Goal: Task Accomplishment & Management: Manage account settings

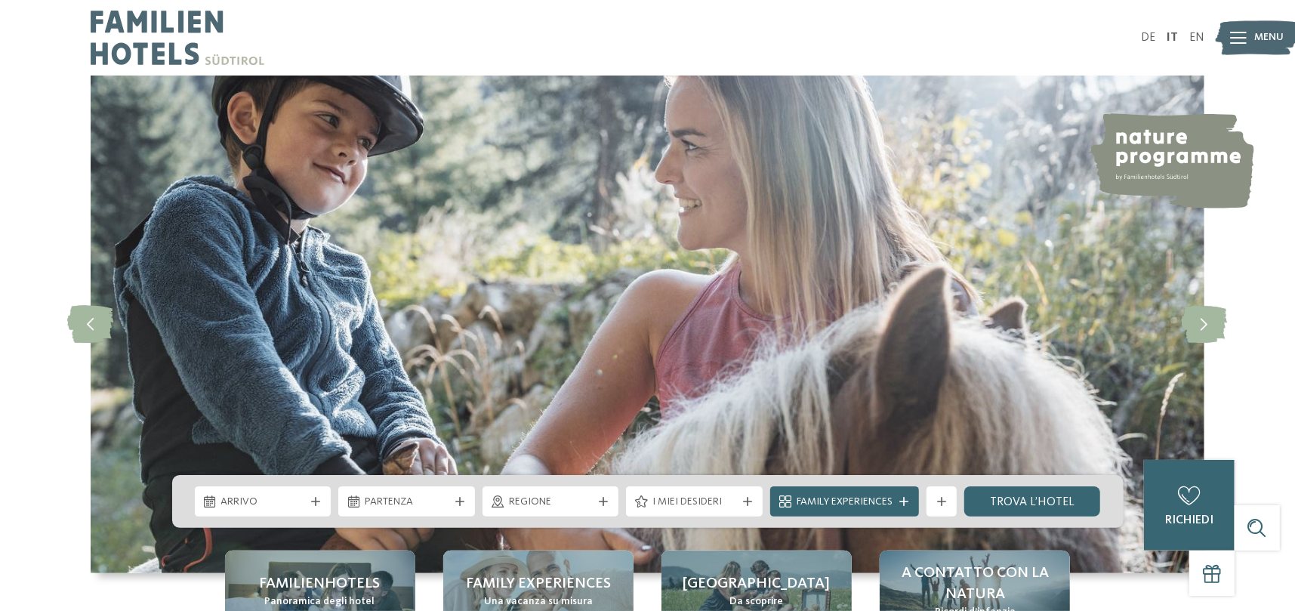
click at [1248, 35] on img at bounding box center [1257, 38] width 83 height 42
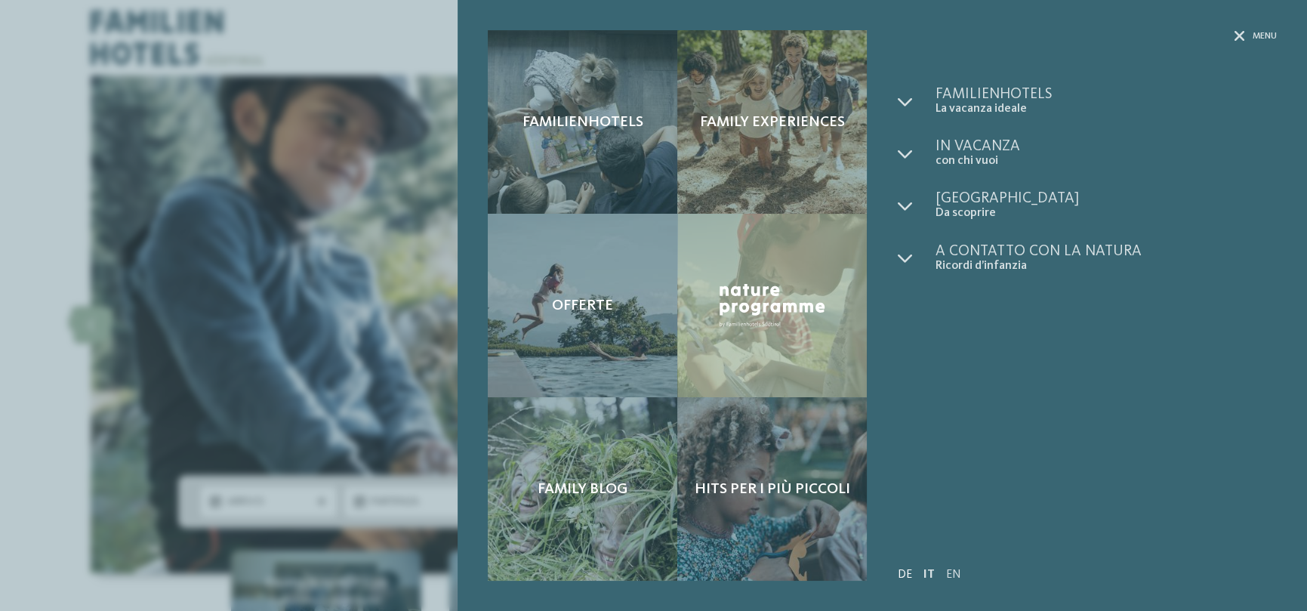
click at [902, 575] on link "DE" at bounding box center [904, 575] width 14 height 12
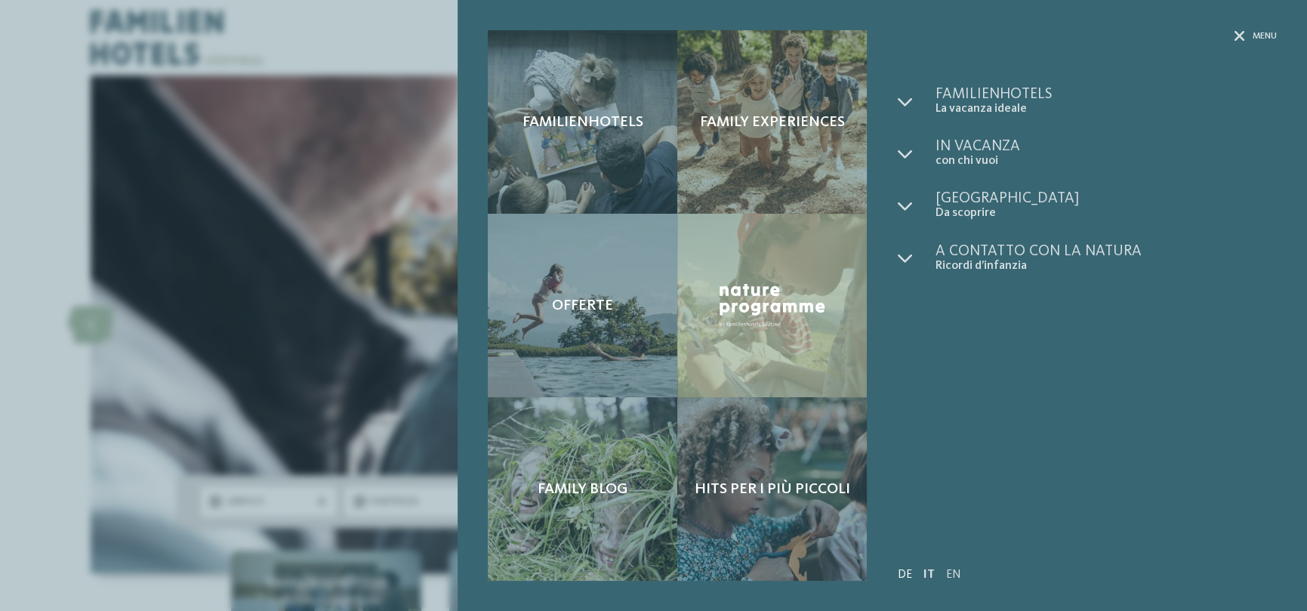
click at [908, 569] on link "DE" at bounding box center [904, 575] width 14 height 12
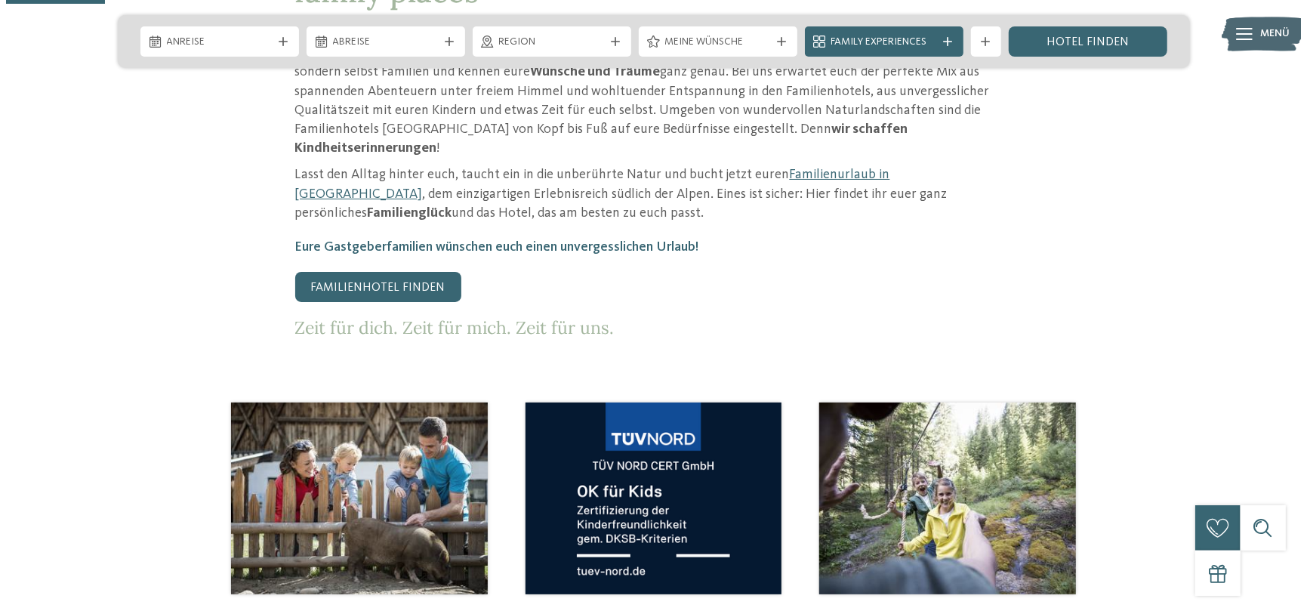
scroll to position [906, 0]
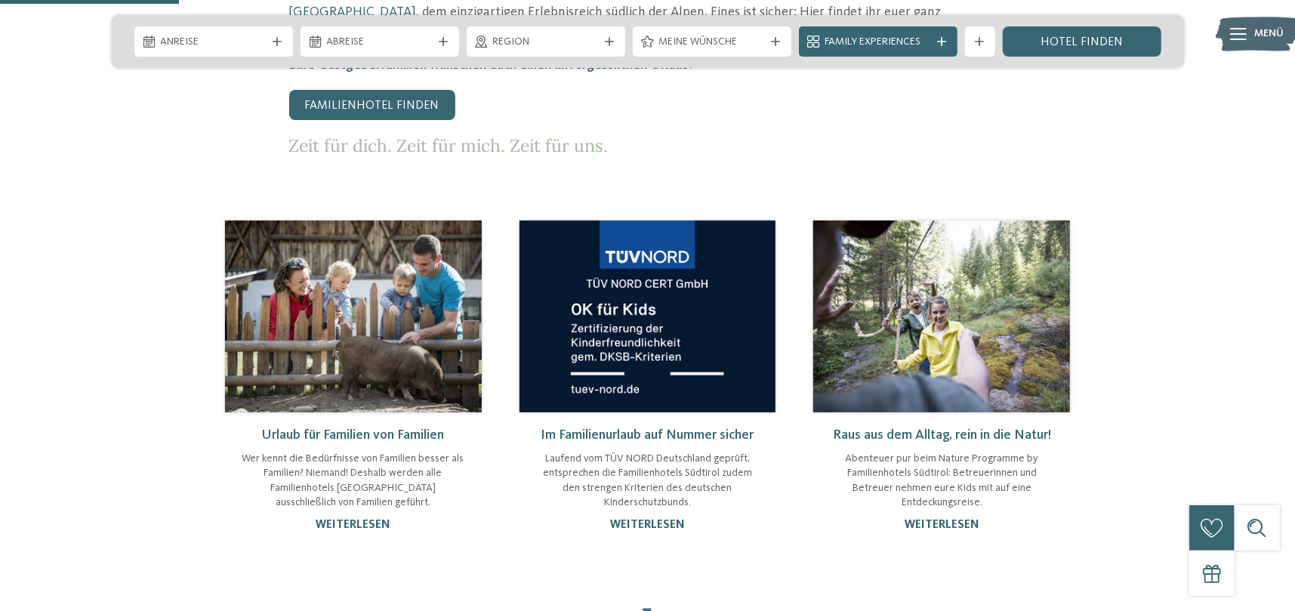
click at [1243, 36] on icon at bounding box center [1239, 34] width 17 height 12
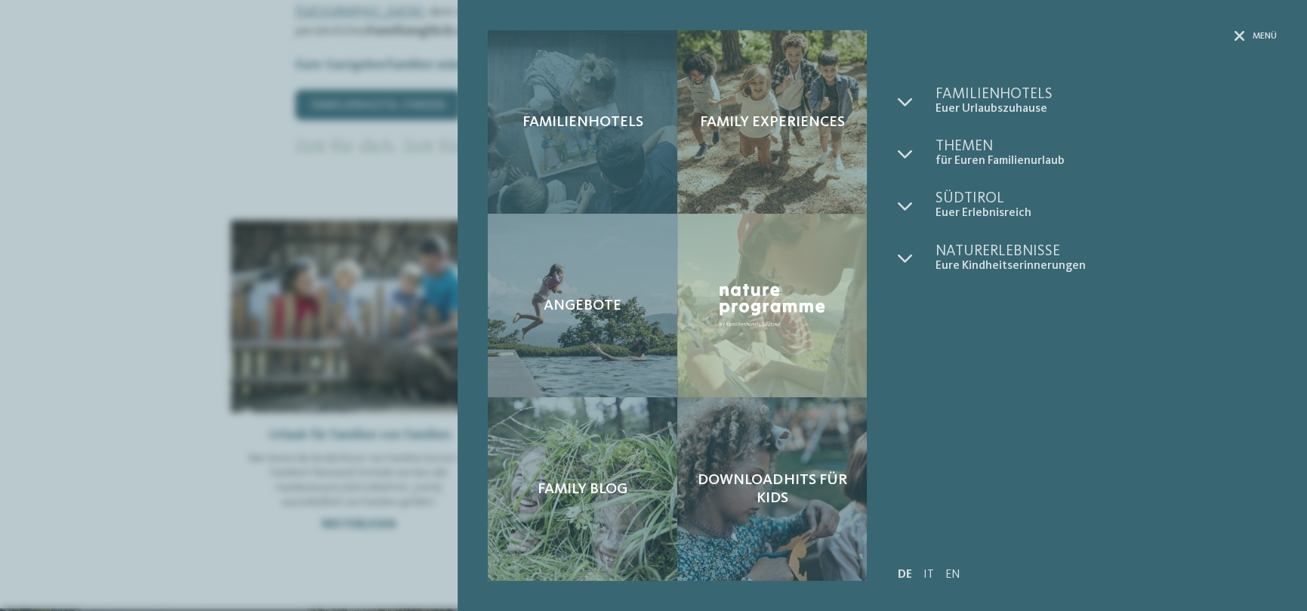
click at [632, 128] on span "Familienhotels" at bounding box center [583, 122] width 121 height 18
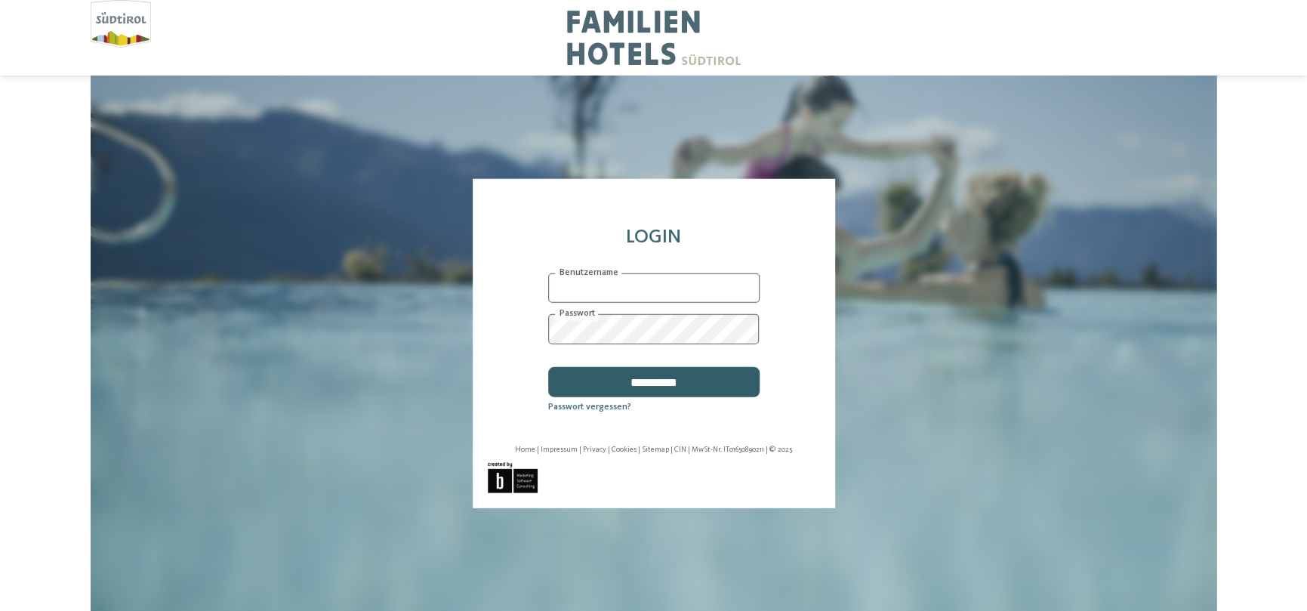
type input "**********"
click at [660, 381] on input "**********" at bounding box center [653, 382] width 211 height 30
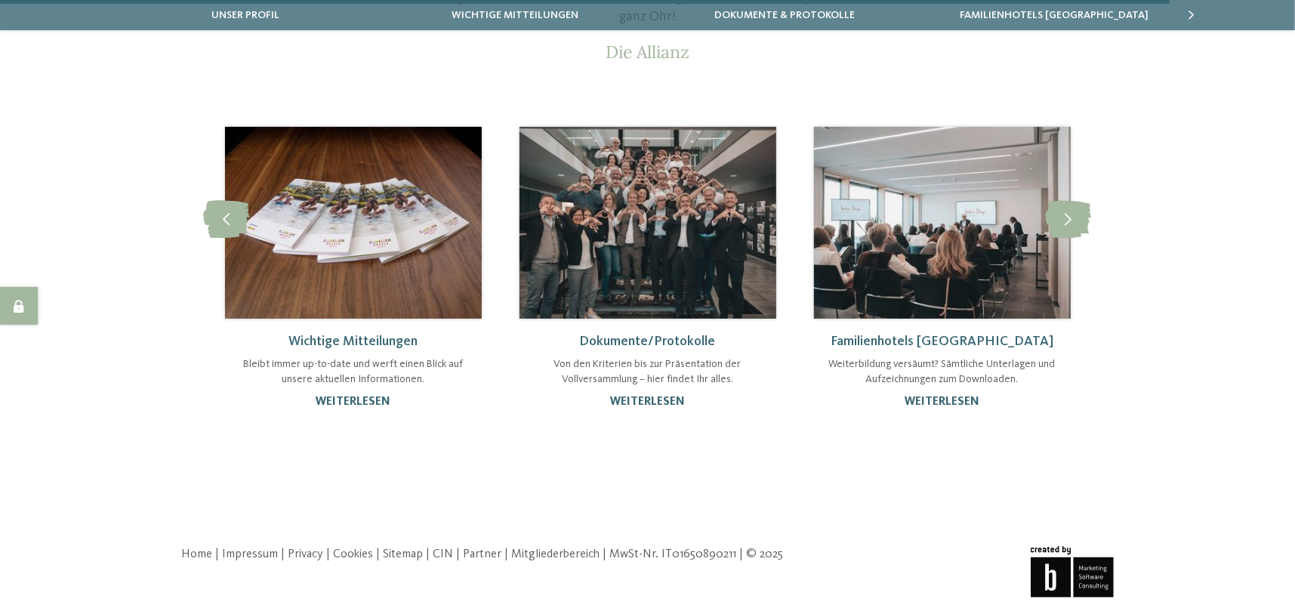
scroll to position [272, 0]
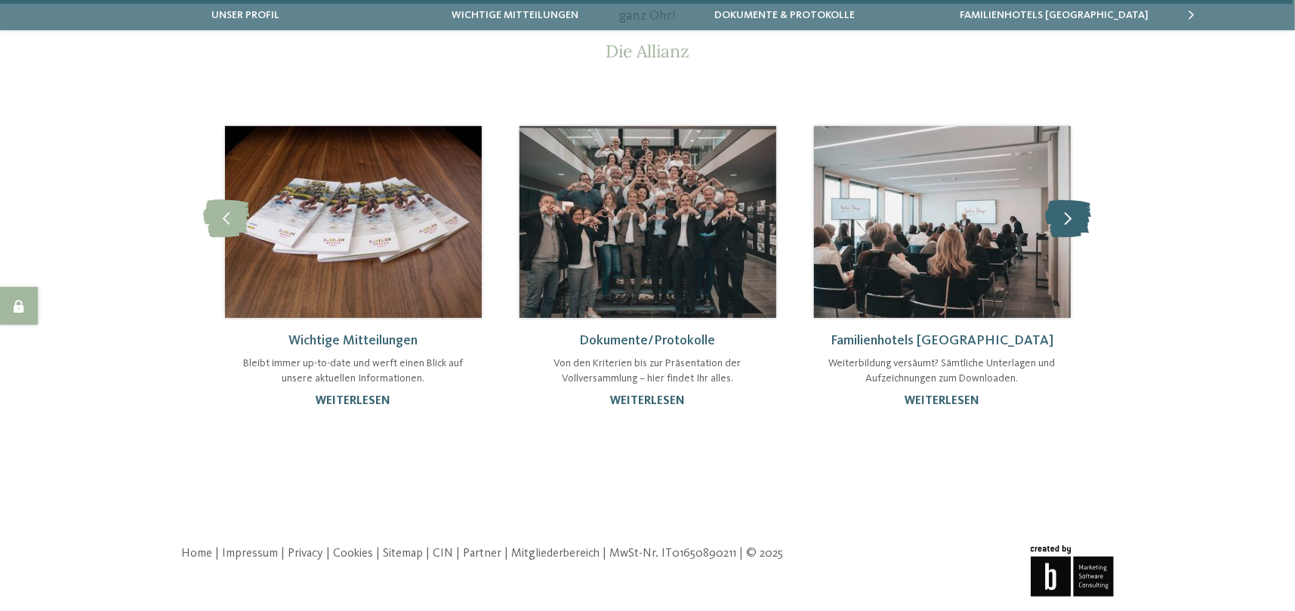
click at [1075, 224] on icon at bounding box center [1069, 218] width 46 height 38
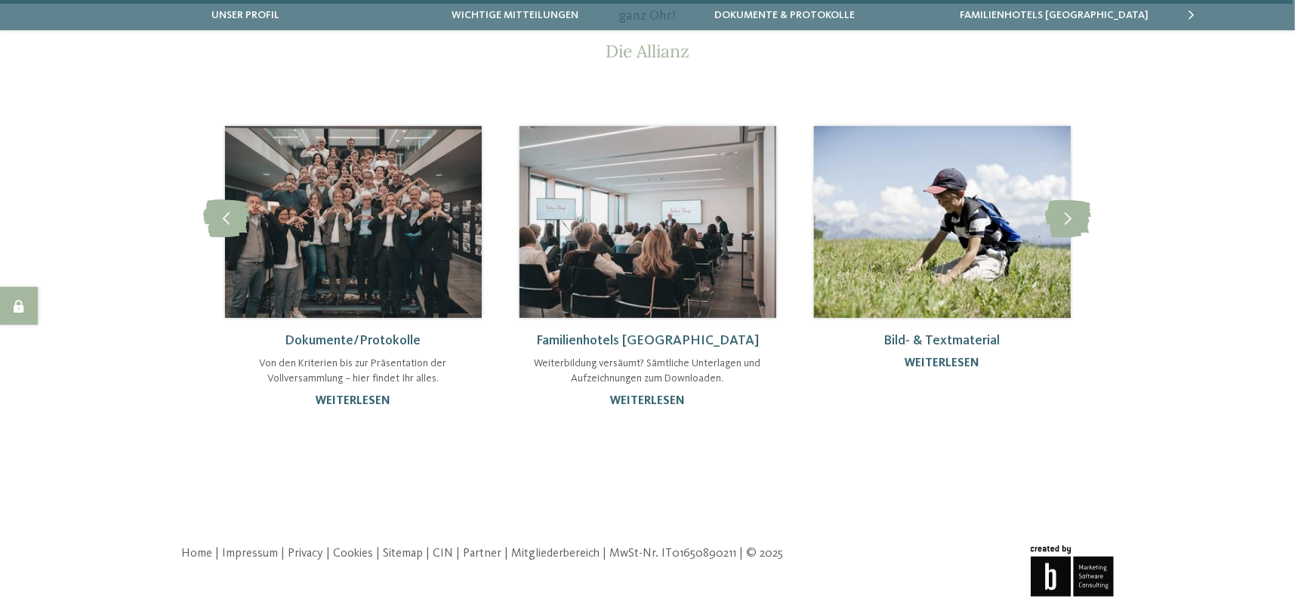
click at [982, 282] on img at bounding box center [941, 222] width 257 height 192
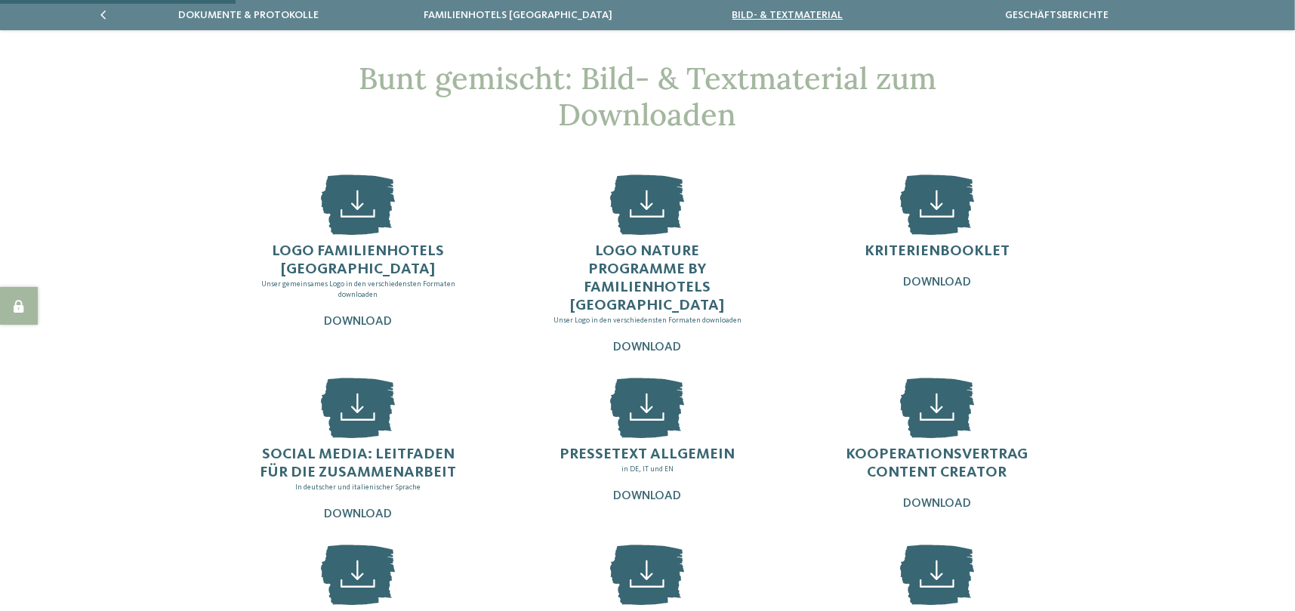
scroll to position [151, 0]
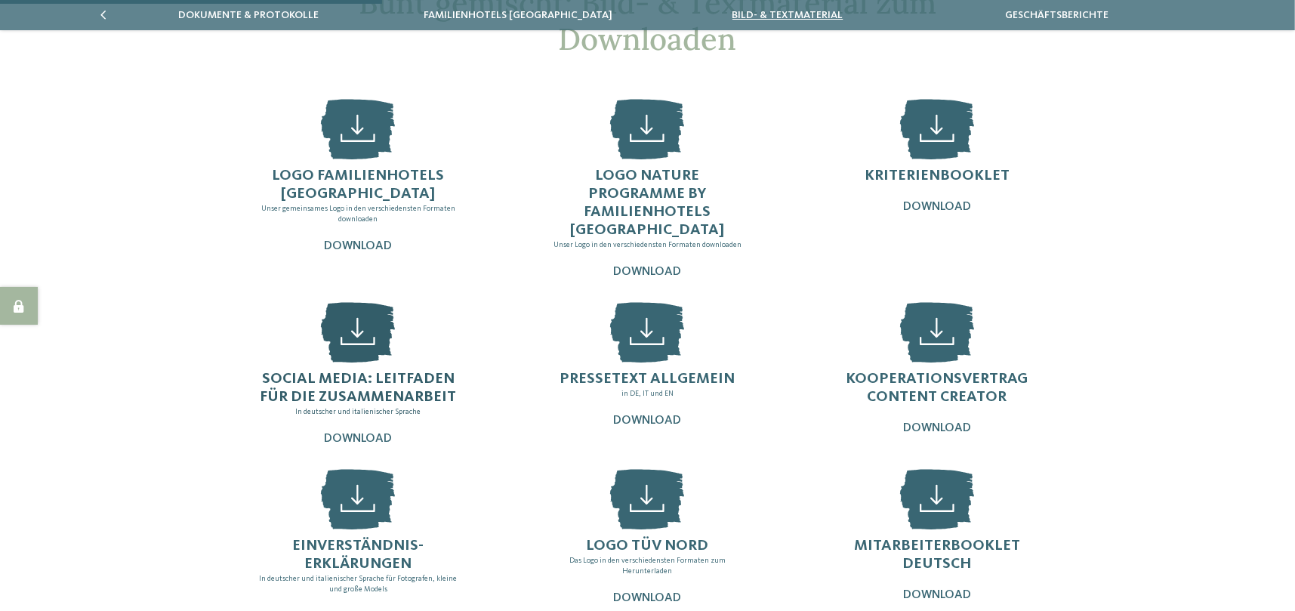
click at [350, 327] on icon at bounding box center [358, 332] width 74 height 60
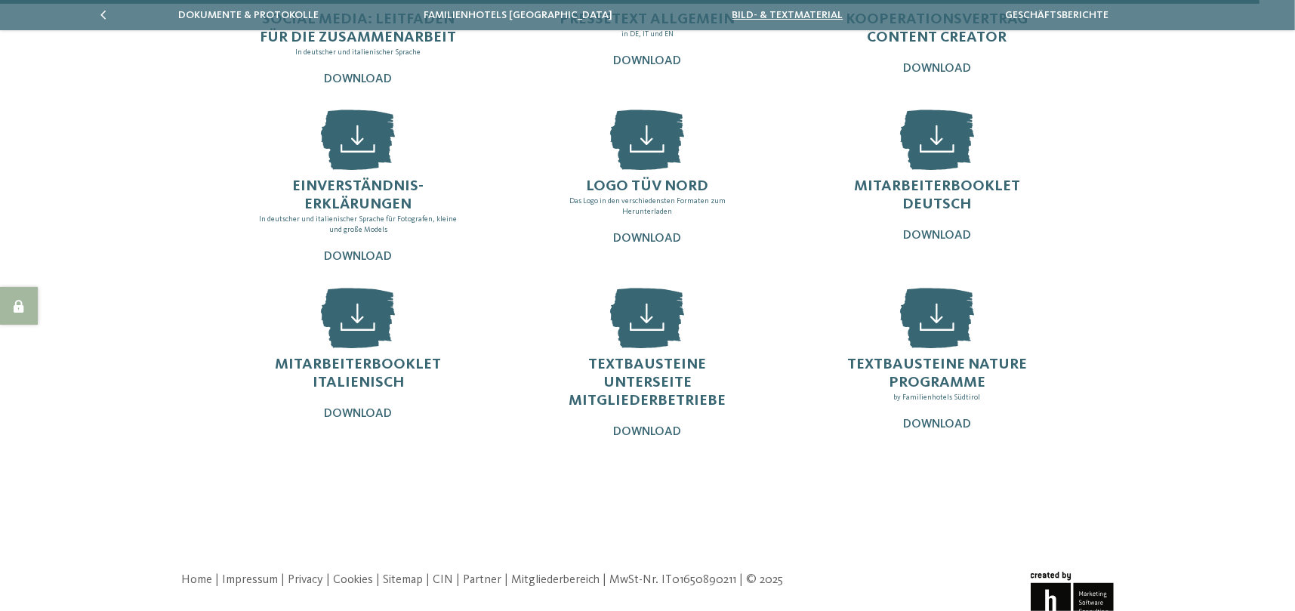
scroll to position [511, 0]
click at [646, 303] on icon at bounding box center [648, 317] width 74 height 60
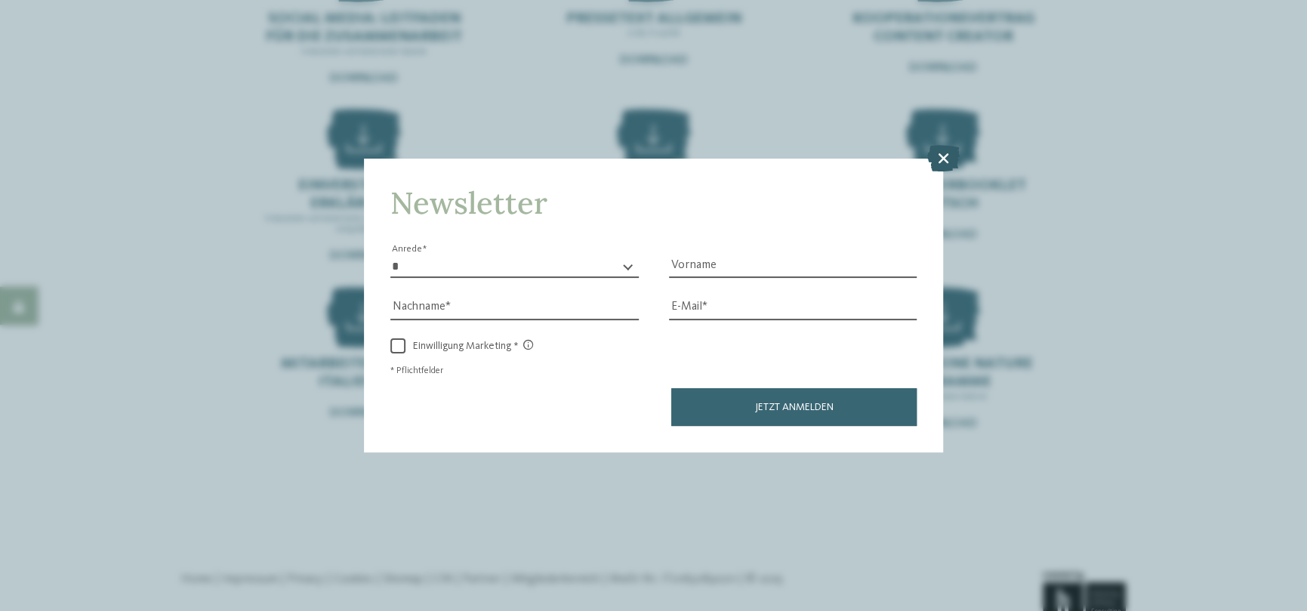
click at [954, 156] on icon at bounding box center [943, 158] width 32 height 26
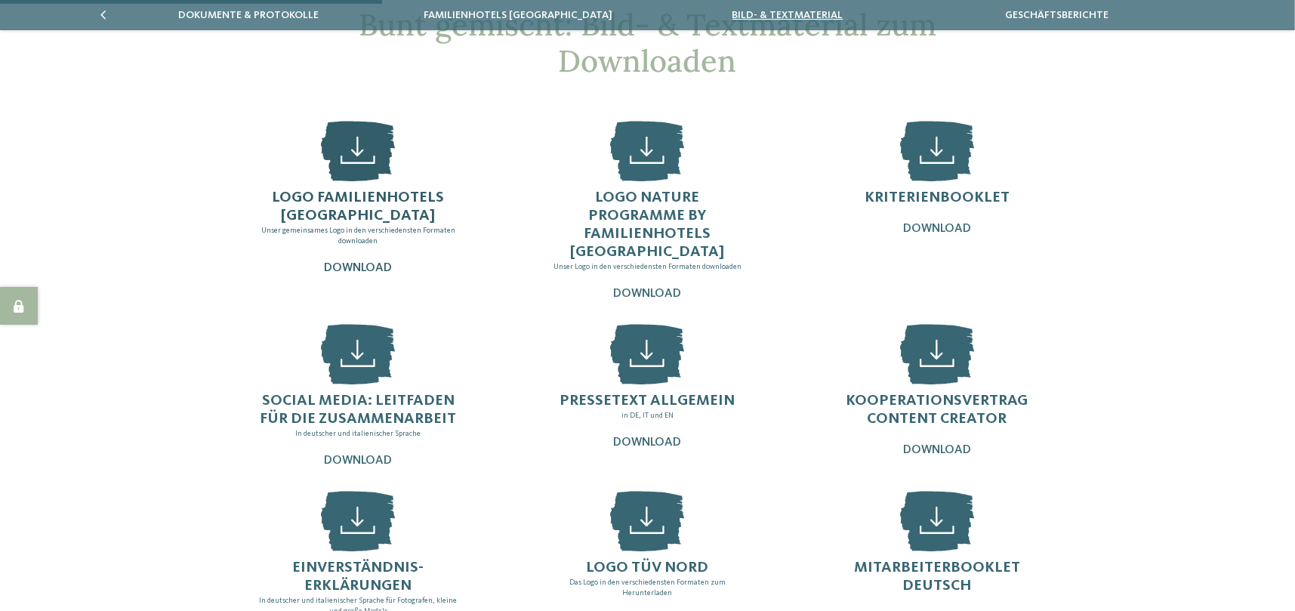
scroll to position [151, 0]
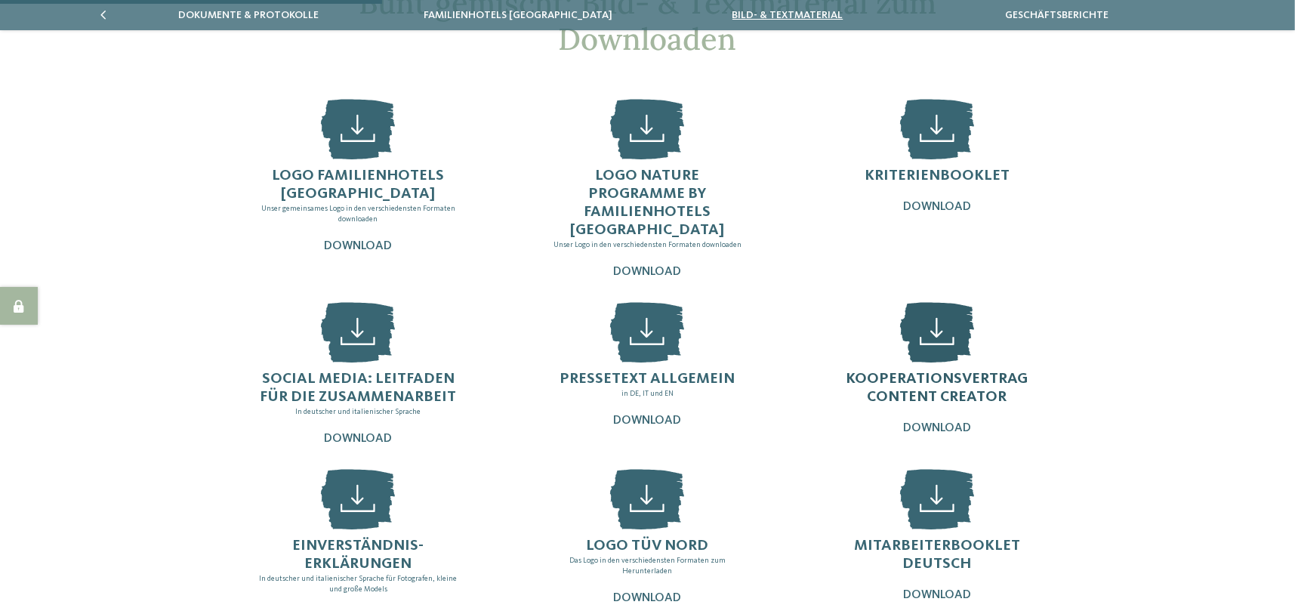
click at [920, 313] on icon at bounding box center [937, 332] width 74 height 60
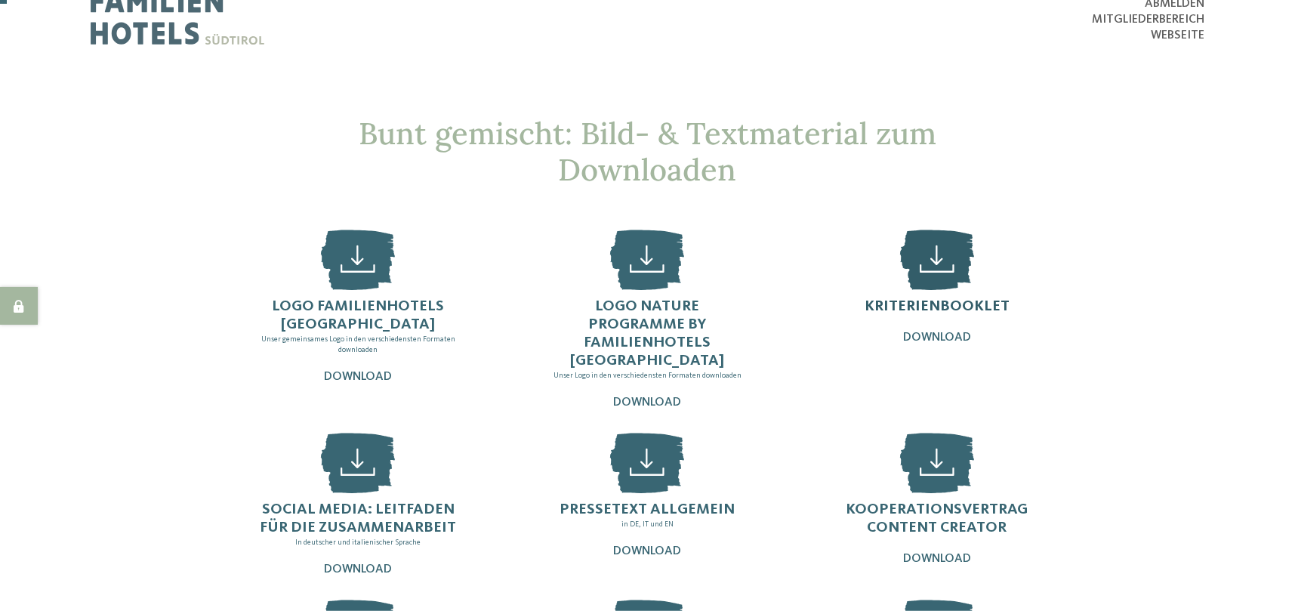
scroll to position [0, 0]
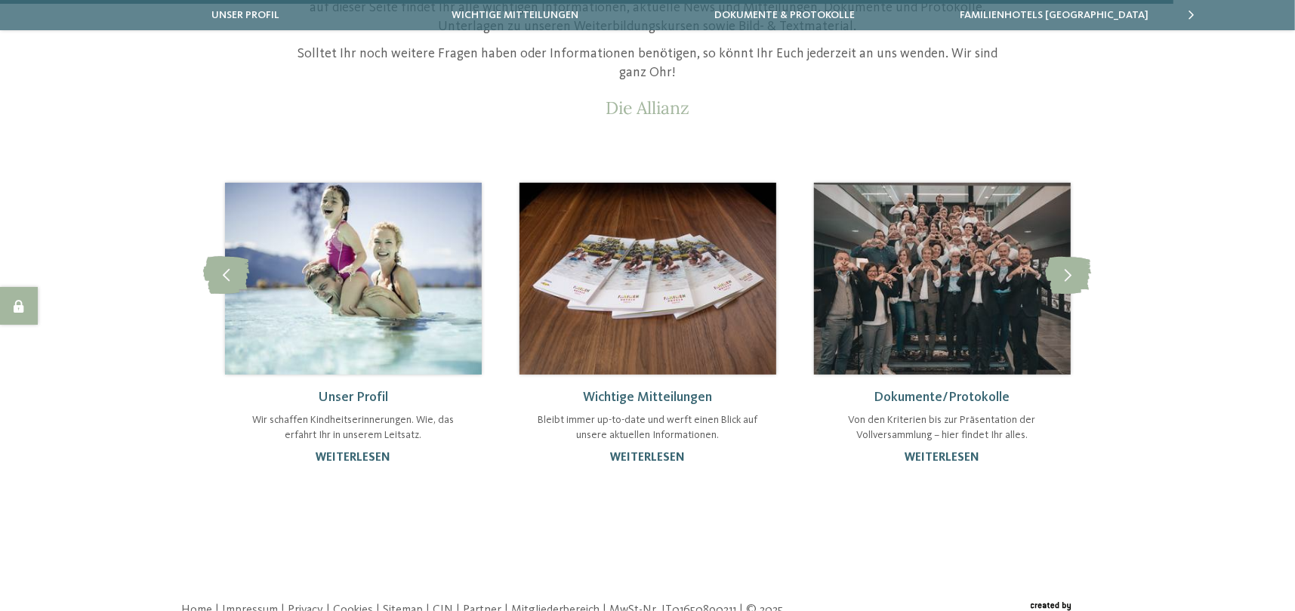
scroll to position [272, 0]
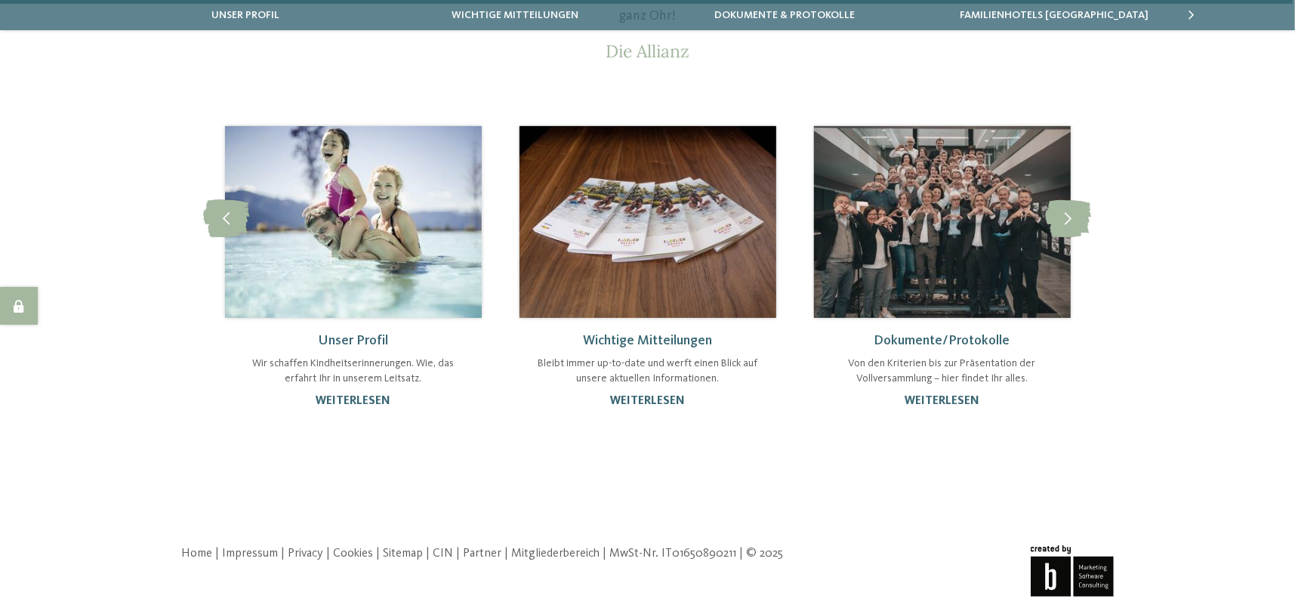
click at [319, 249] on img at bounding box center [353, 222] width 257 height 192
